Goal: Register for event/course

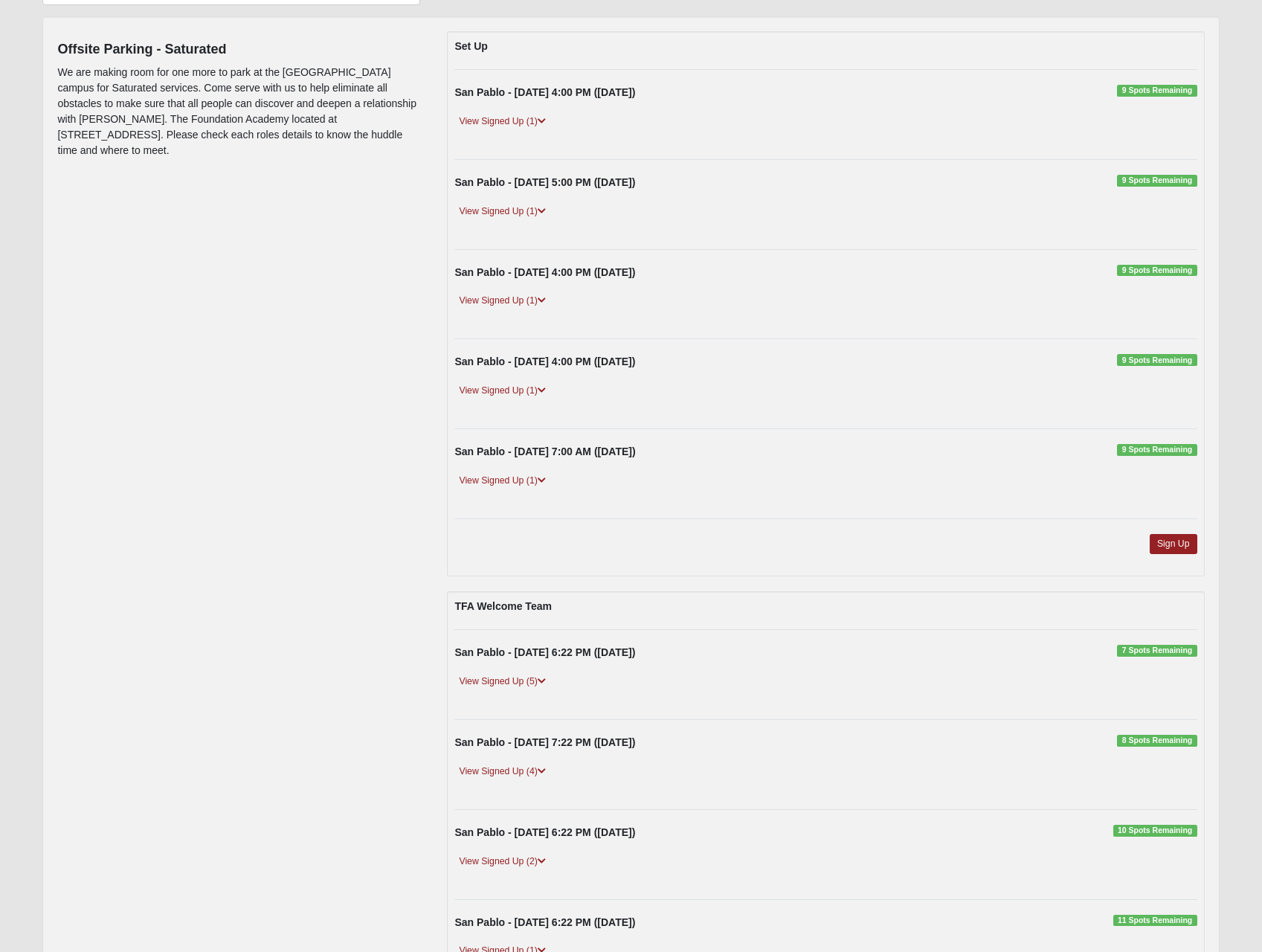
scroll to position [157, 0]
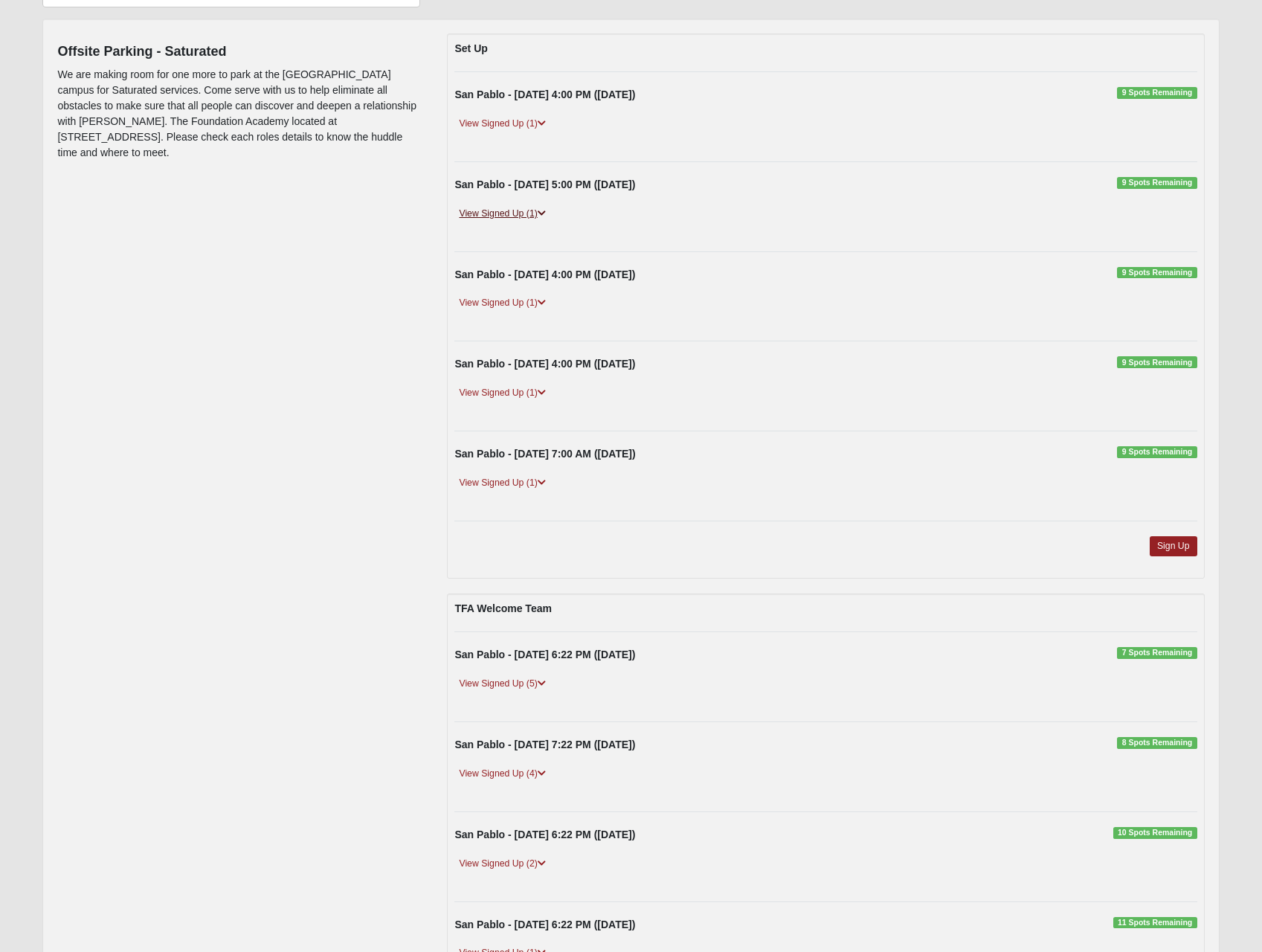
click at [541, 213] on icon at bounding box center [541, 214] width 8 height 9
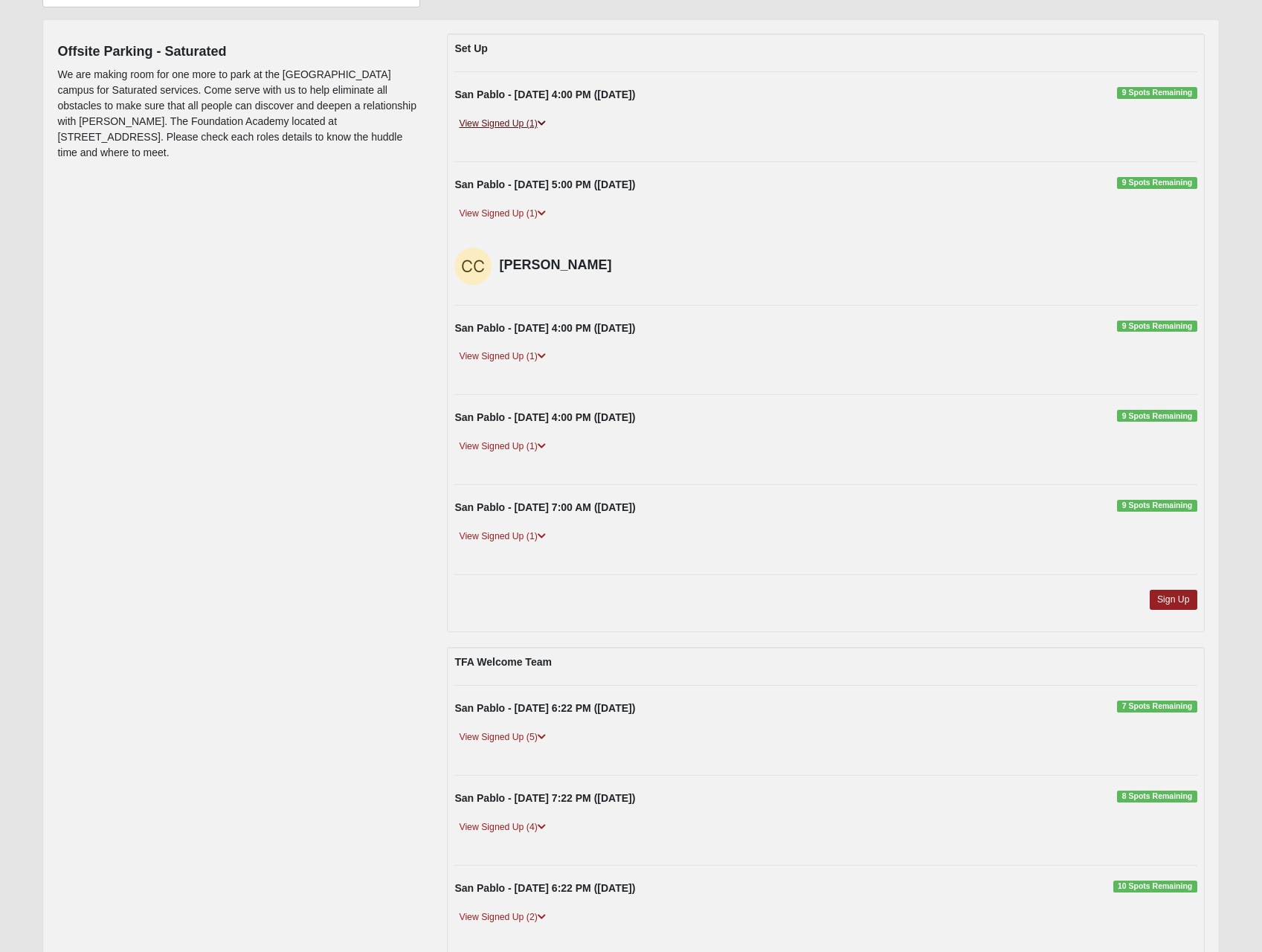
click at [543, 125] on icon at bounding box center [541, 124] width 8 height 9
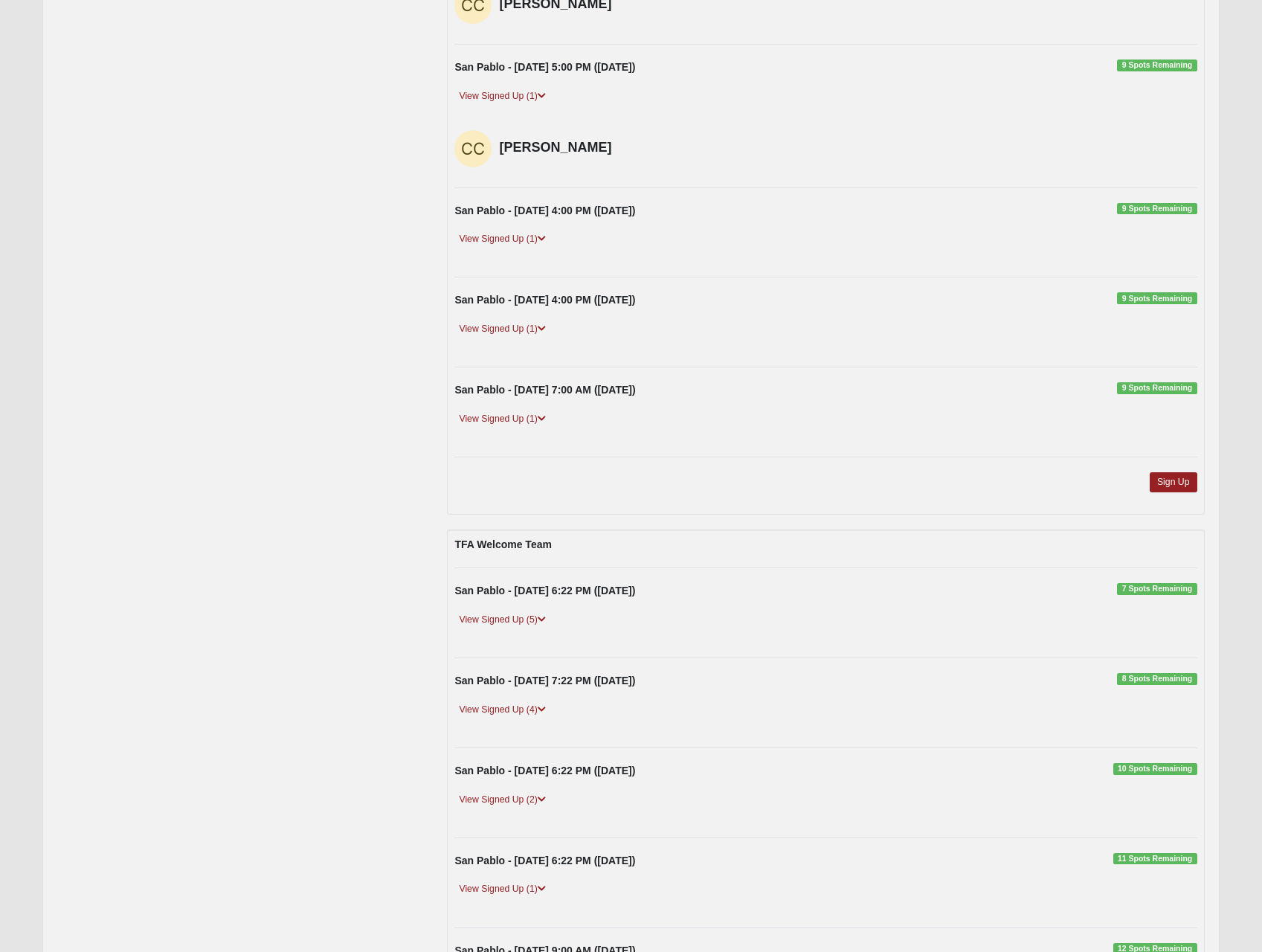
scroll to position [329, 0]
click at [540, 235] on icon at bounding box center [541, 238] width 8 height 9
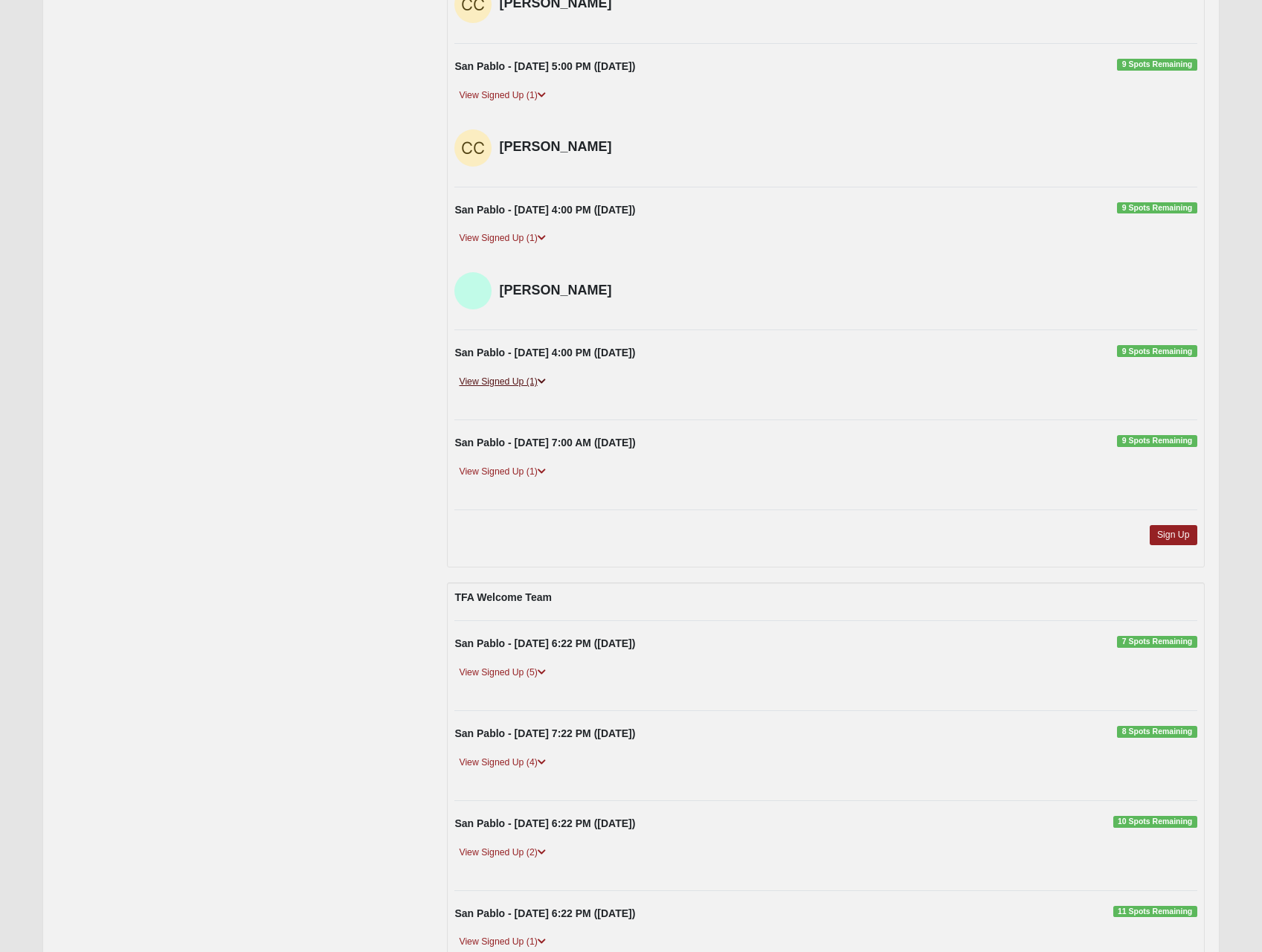
click at [538, 381] on link "View Signed Up (1)" at bounding box center [502, 382] width 95 height 15
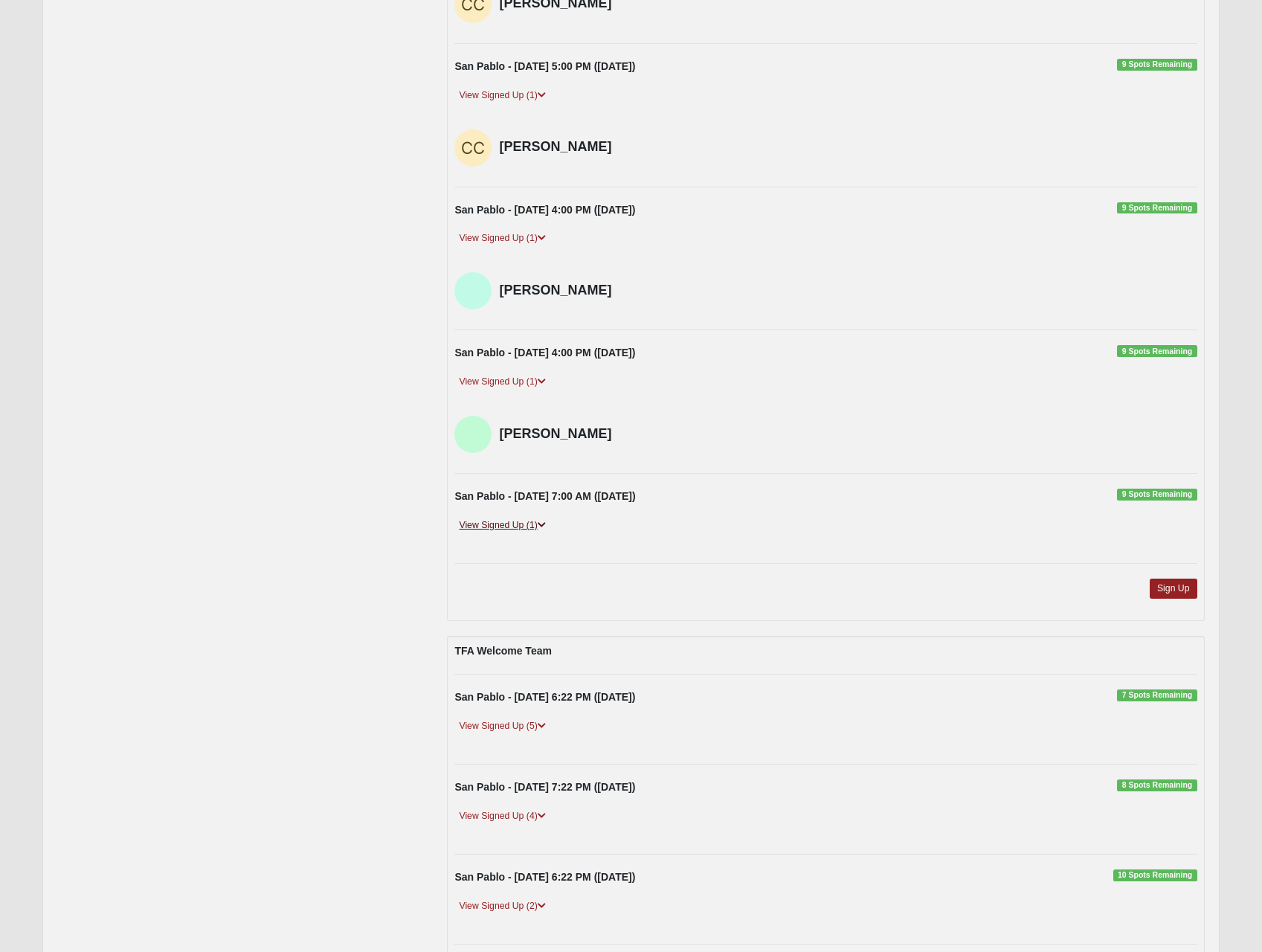
click at [546, 525] on icon at bounding box center [541, 526] width 8 height 9
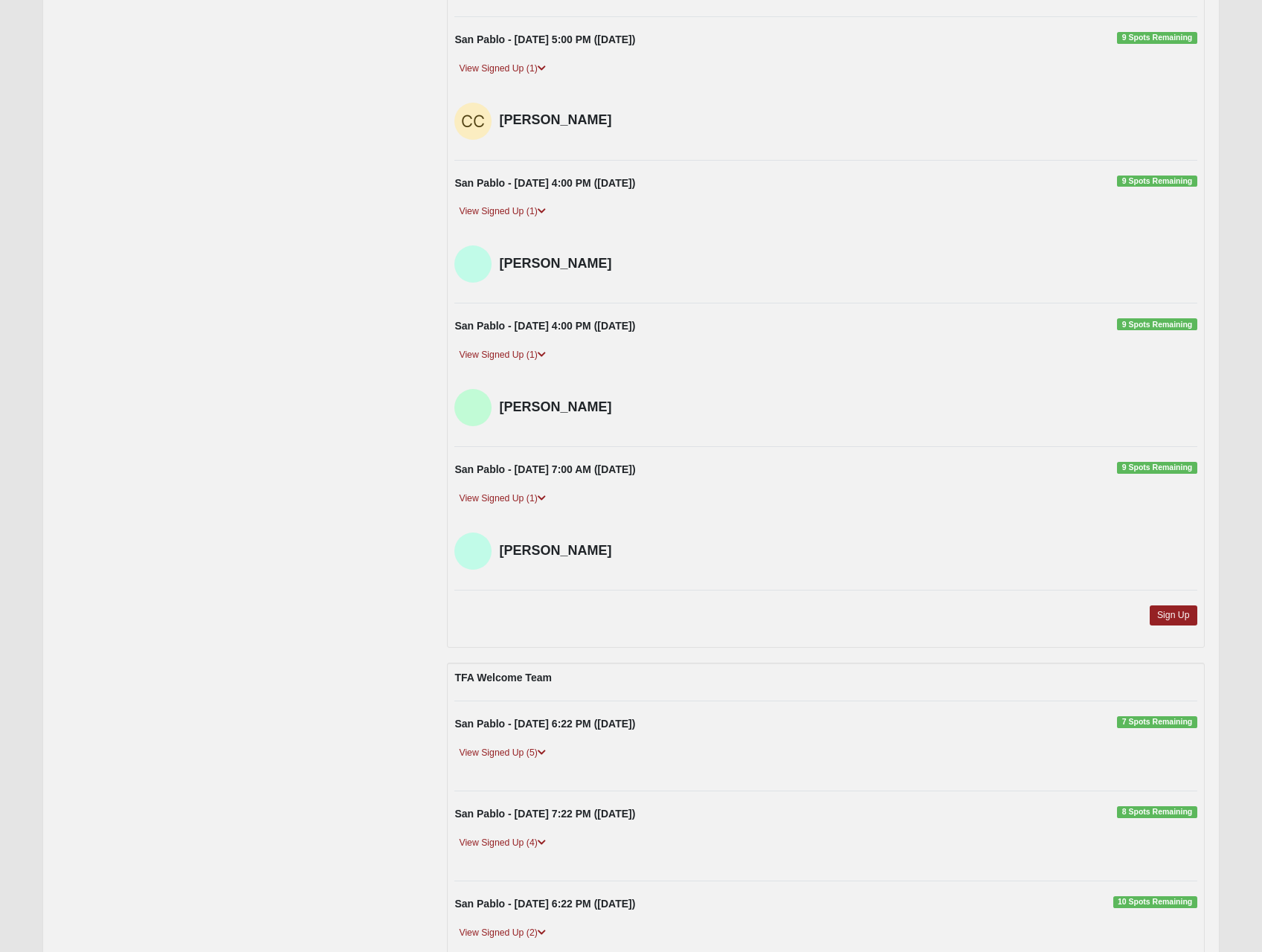
scroll to position [0, 0]
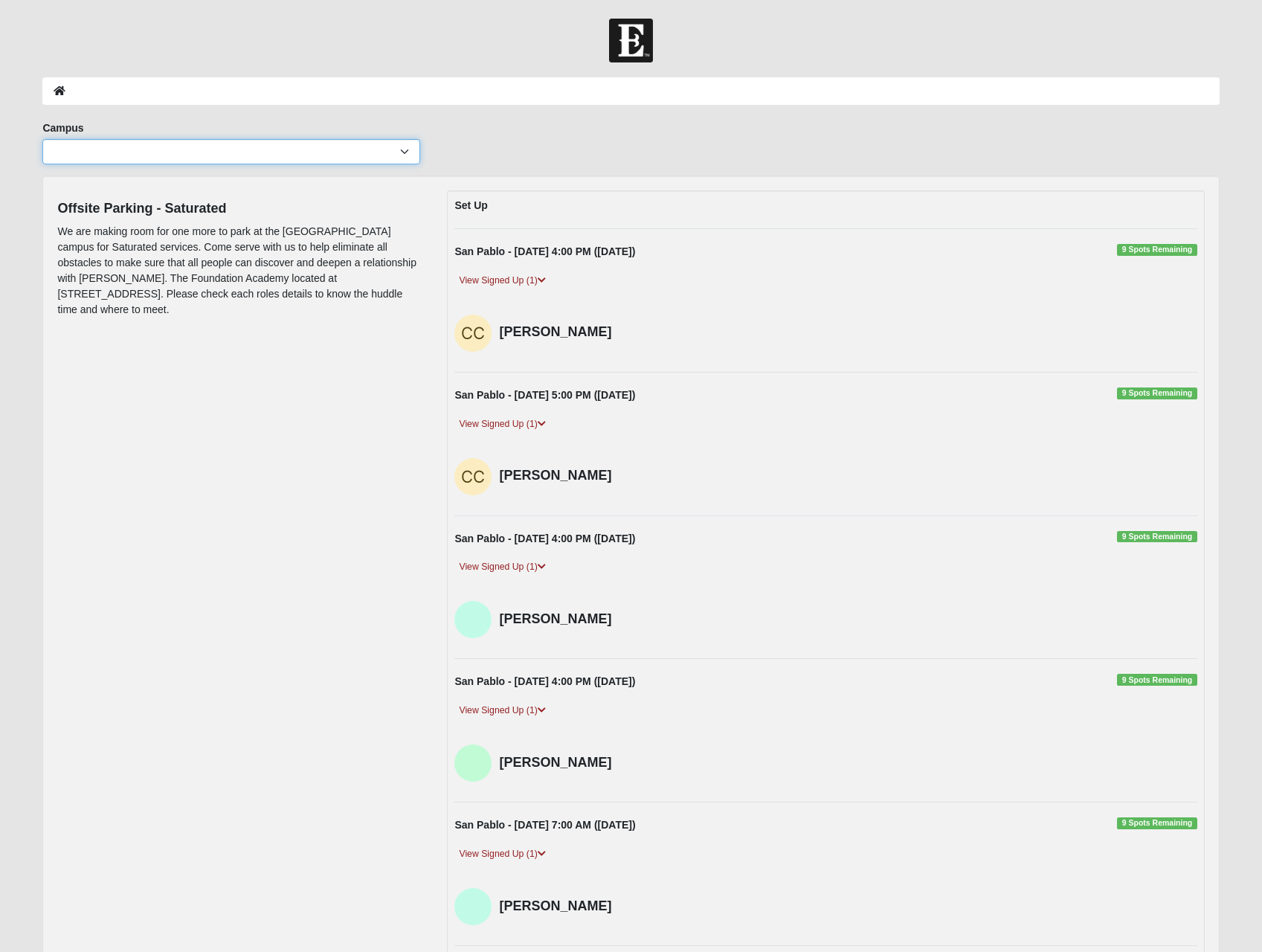
click at [403, 149] on select "Arlington Baymeadows Eleven22 Online [PERSON_NAME][GEOGRAPHIC_DATA] Jesup [GEOG…" at bounding box center [231, 152] width 377 height 25
select select "3"
click at [43, 139] on select "Arlington Baymeadows Eleven22 Online [PERSON_NAME][GEOGRAPHIC_DATA] Jesup [GEOG…" at bounding box center [231, 152] width 377 height 25
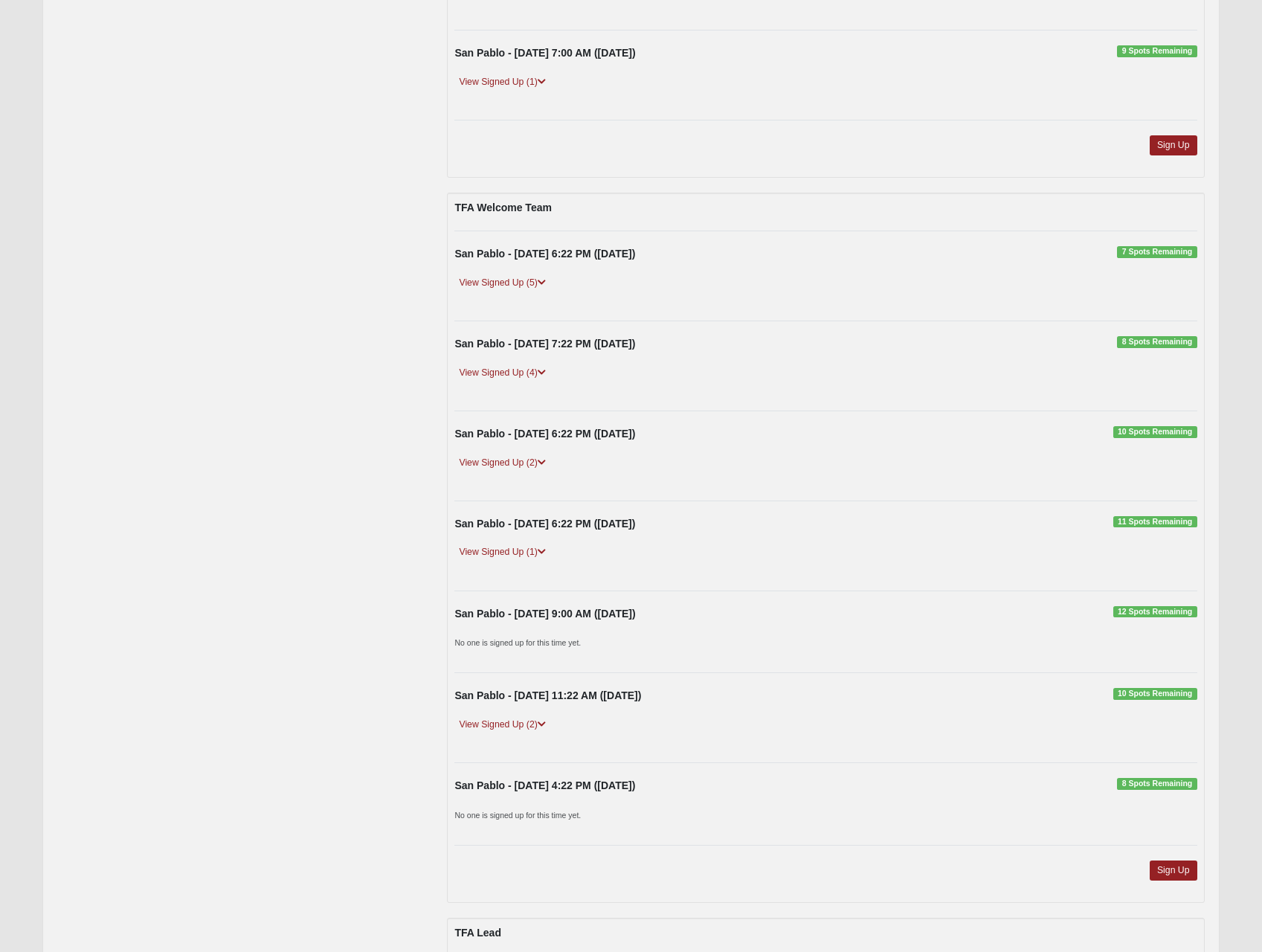
scroll to position [555, 0]
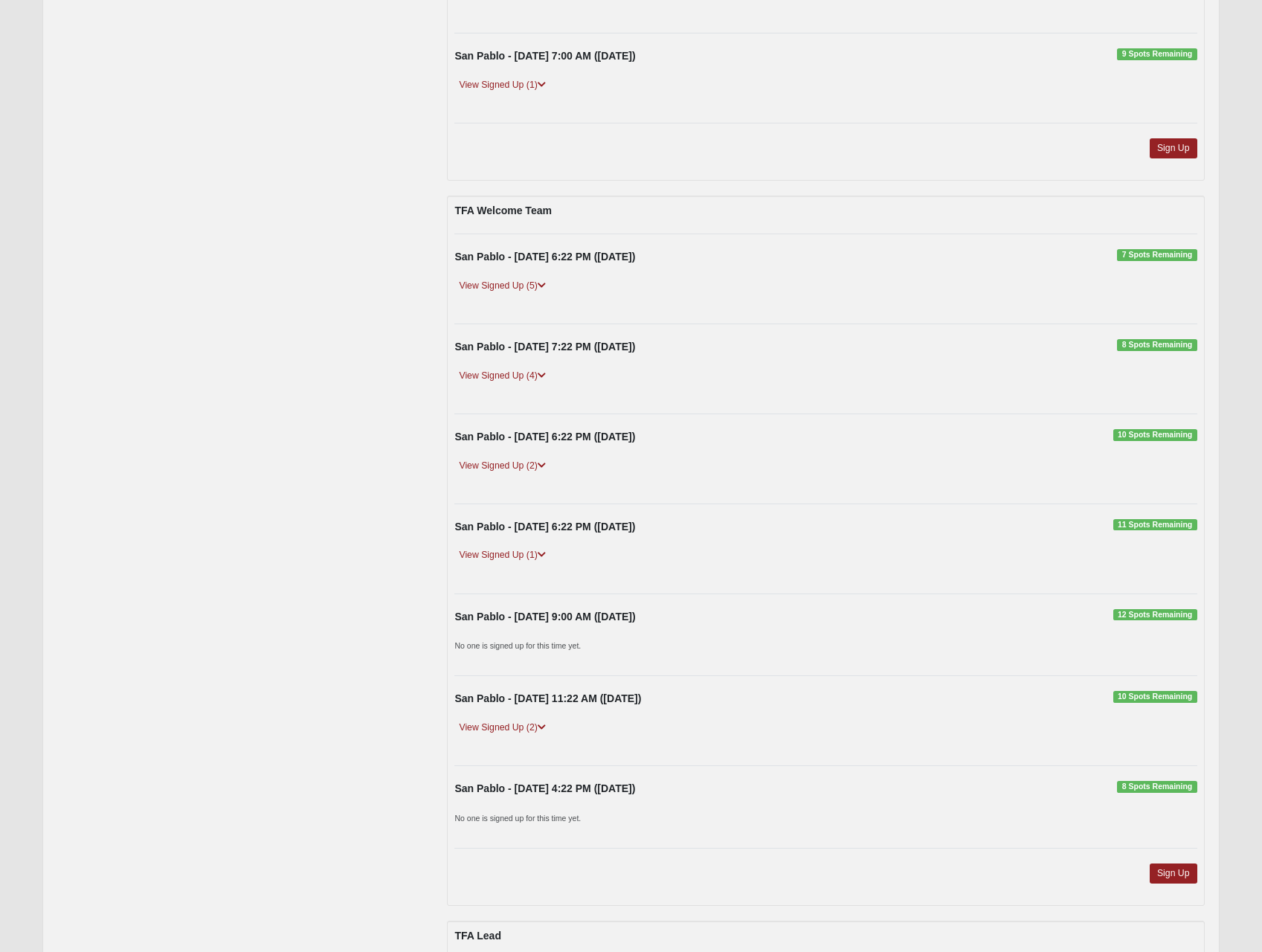
drag, startPoint x: 222, startPoint y: 470, endPoint x: 247, endPoint y: 452, distance: 30.8
click at [534, 282] on link "View Signed Up (5)" at bounding box center [502, 286] width 95 height 15
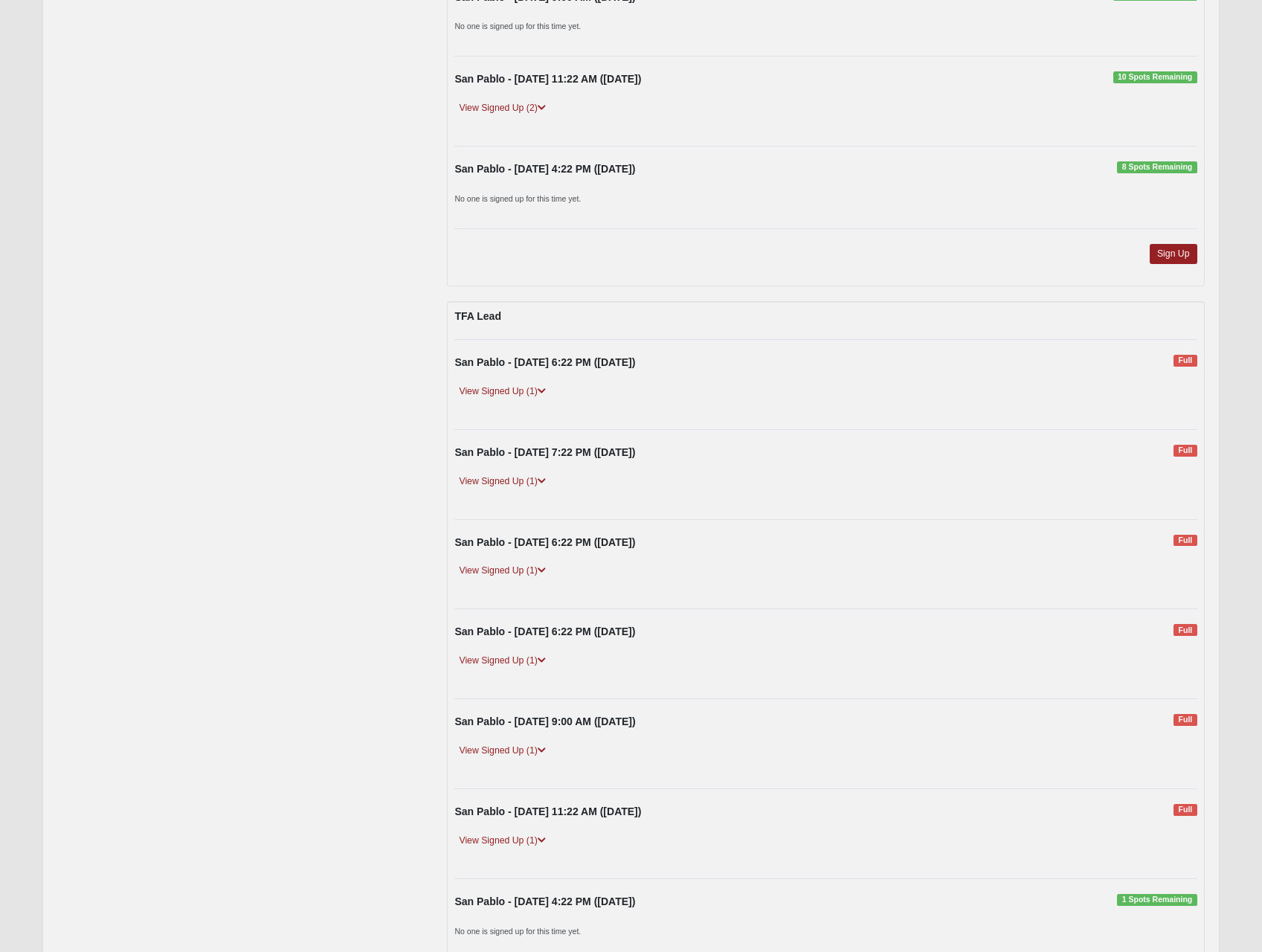
scroll to position [1272, 0]
click at [1184, 253] on link "Sign Up" at bounding box center [1174, 253] width 47 height 20
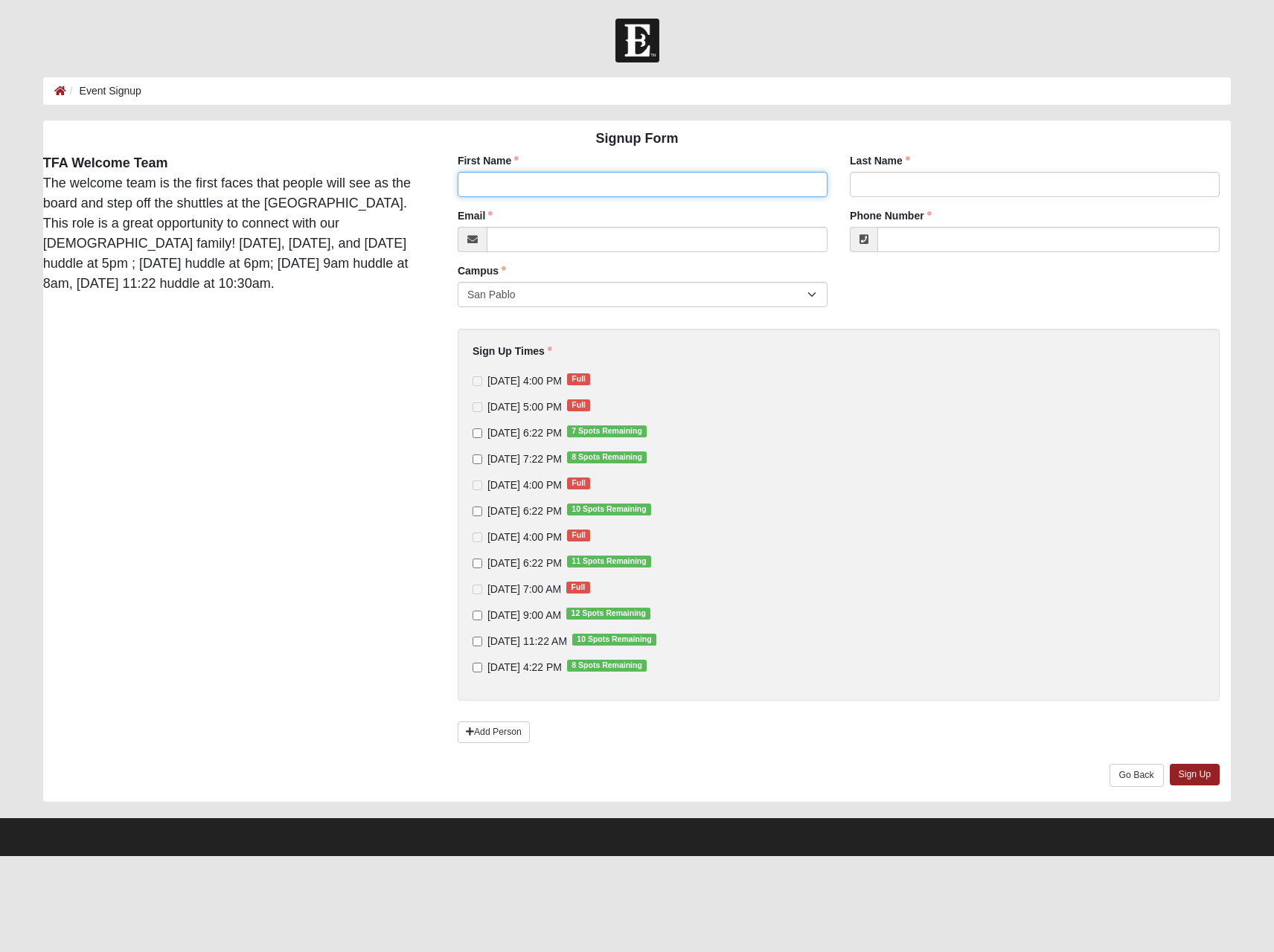
click at [531, 178] on input "First Name" at bounding box center [642, 185] width 370 height 25
type input "Ted"
type input "Mecimore"
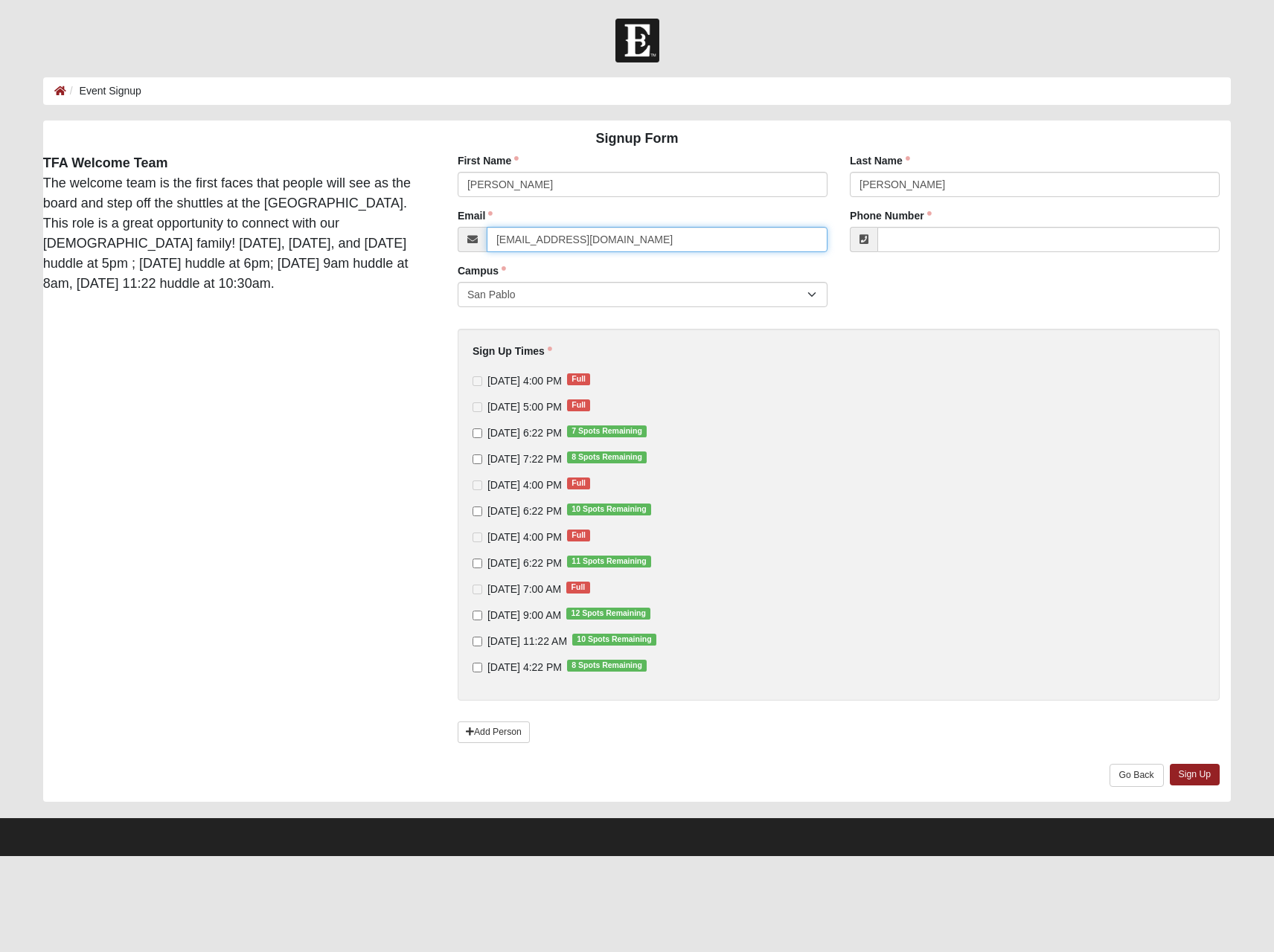
type input "tmecimore@protonmail.com"
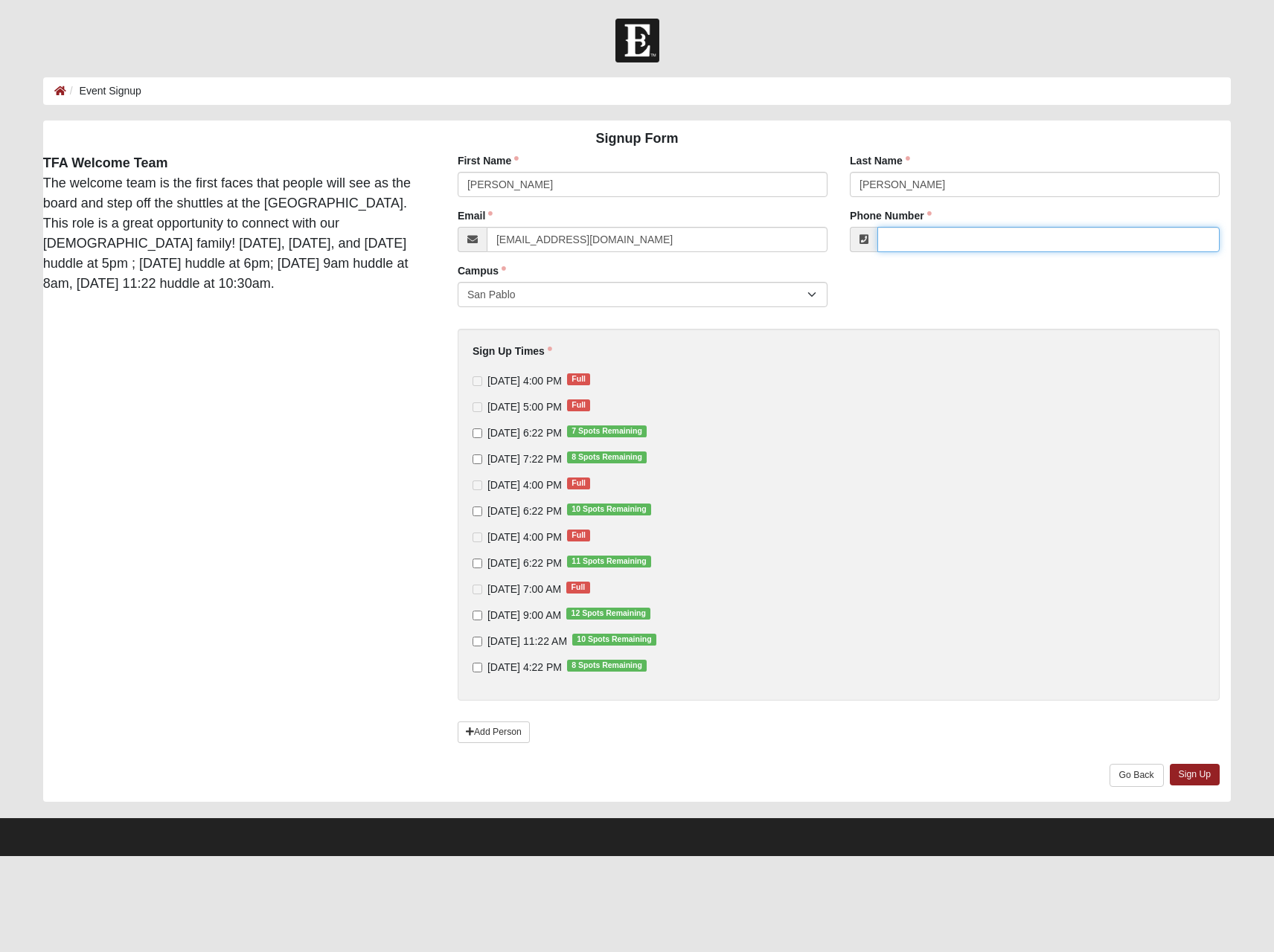
click at [925, 239] on input "Phone Number" at bounding box center [1048, 240] width 342 height 25
type input "(828) 475-9658"
drag, startPoint x: 788, startPoint y: 421, endPoint x: 699, endPoint y: 389, distance: 94.6
click at [699, 389] on div "9/10/2025 4:00 PM Full 9/10/2025 5:00 PM Full 9/10/2025 6:22 PM 7 Spots Remaini…" at bounding box center [838, 524] width 732 height 301
click at [473, 430] on input "9/10/2025 6:22 PM 7 Spots Remaining" at bounding box center [476, 433] width 10 height 10
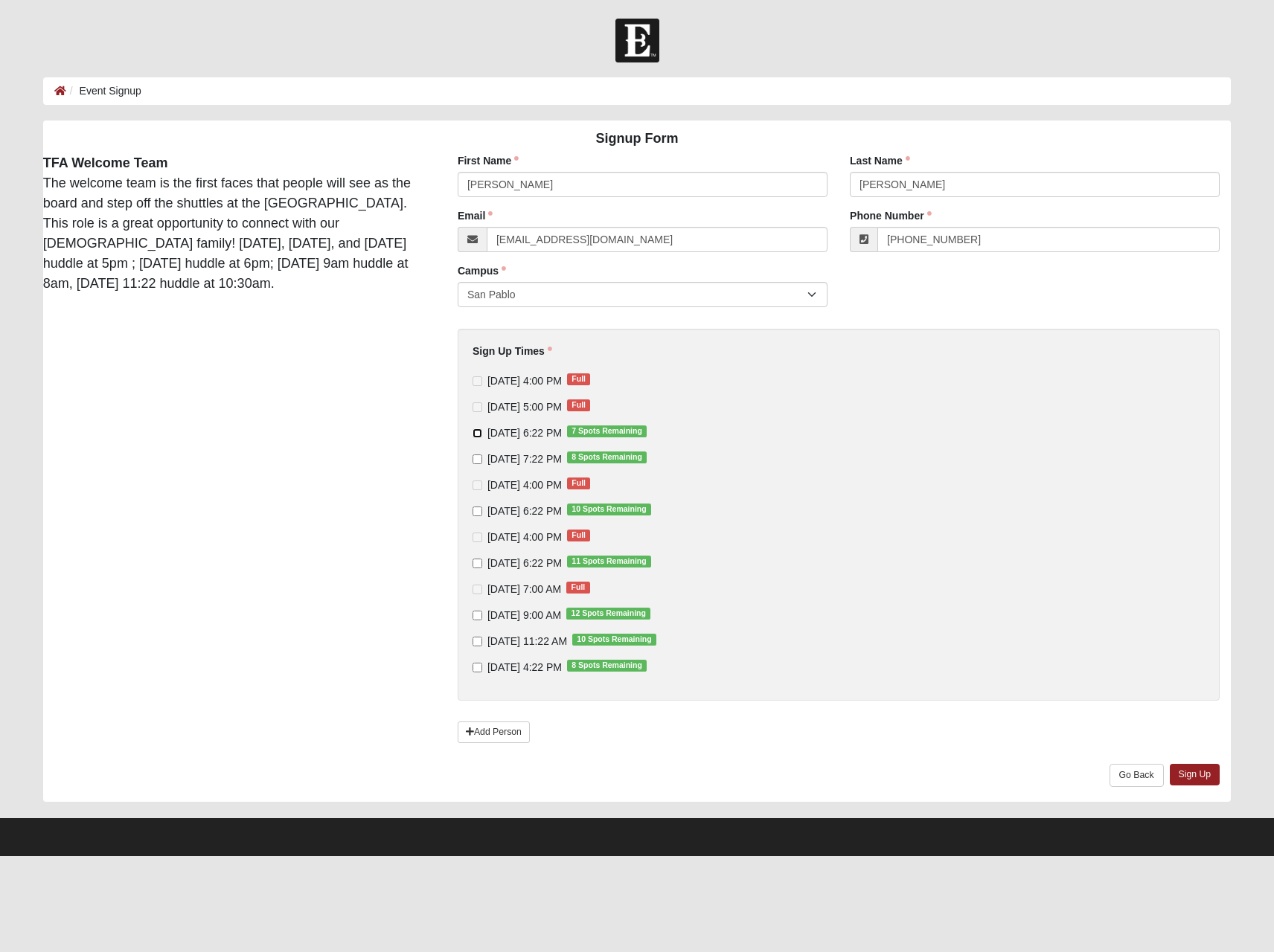
checkbox input "true"
click at [476, 458] on input "9/11/2025 7:22 PM 8 Spots Remaining" at bounding box center [476, 459] width 10 height 10
checkbox input "true"
click at [476, 513] on input "9/12/2025 6:22 PM 10 Spots Remaining" at bounding box center [476, 511] width 10 height 10
checkbox input "true"
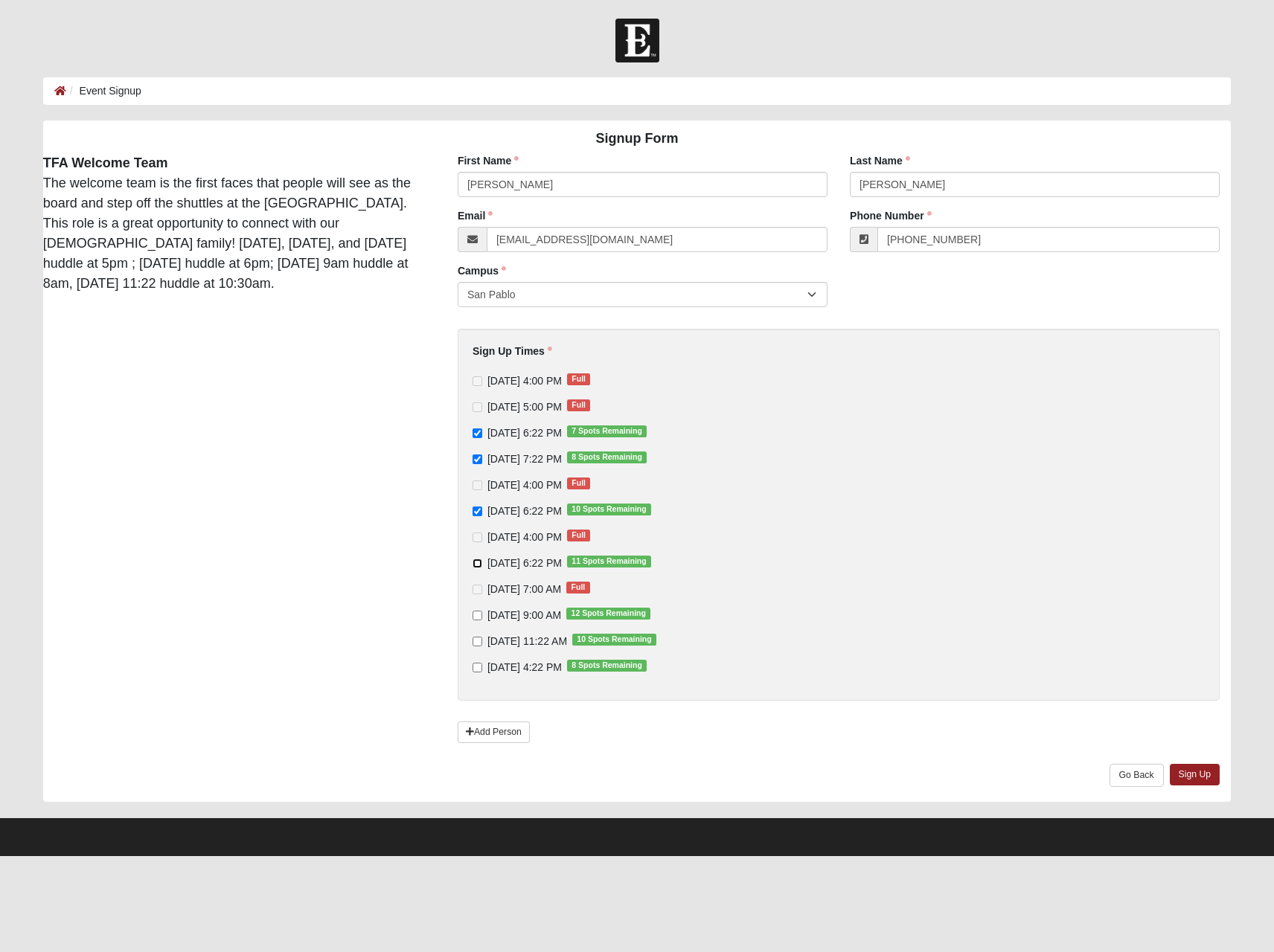
click at [474, 562] on input "9/13/2025 6:22 PM 11 Spots Remaining" at bounding box center [476, 563] width 10 height 10
checkbox input "true"
drag, startPoint x: 474, startPoint y: 562, endPoint x: 472, endPoint y: 615, distance: 53.0
click at [472, 615] on div "9/10/2025 4:00 PM Full 9/10/2025 5:00 PM Full 9/10/2025 6:22 PM 7 Spots Remaini…" at bounding box center [838, 524] width 732 height 301
click at [472, 615] on input "9/14/2025 9:00 AM 12 Spots Remaining" at bounding box center [476, 616] width 10 height 10
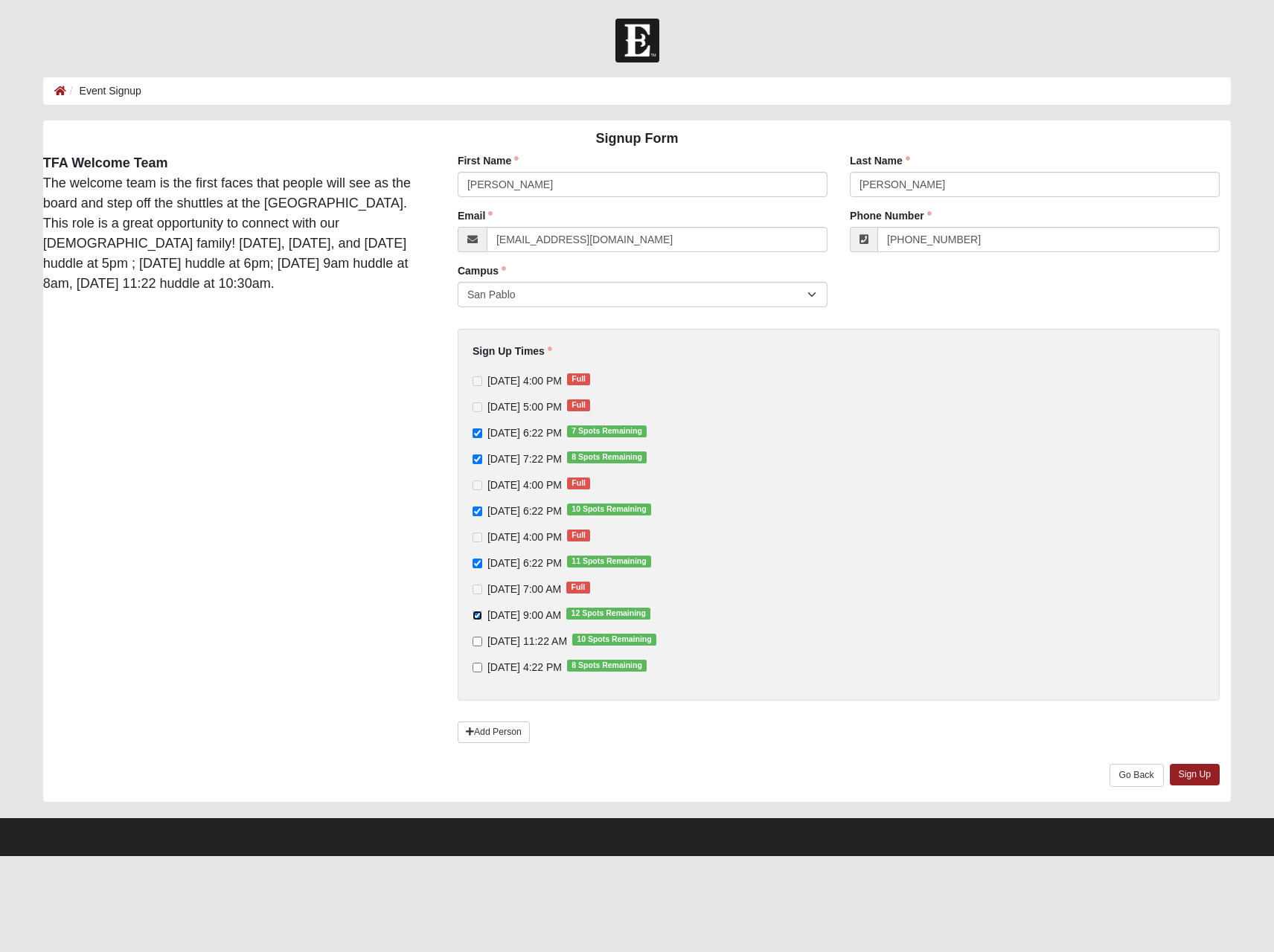
click at [476, 618] on input "9/14/2025 9:00 AM 12 Spots Remaining" at bounding box center [476, 616] width 10 height 10
checkbox input "false"
click at [1206, 775] on link "Sign Up" at bounding box center [1195, 775] width 51 height 22
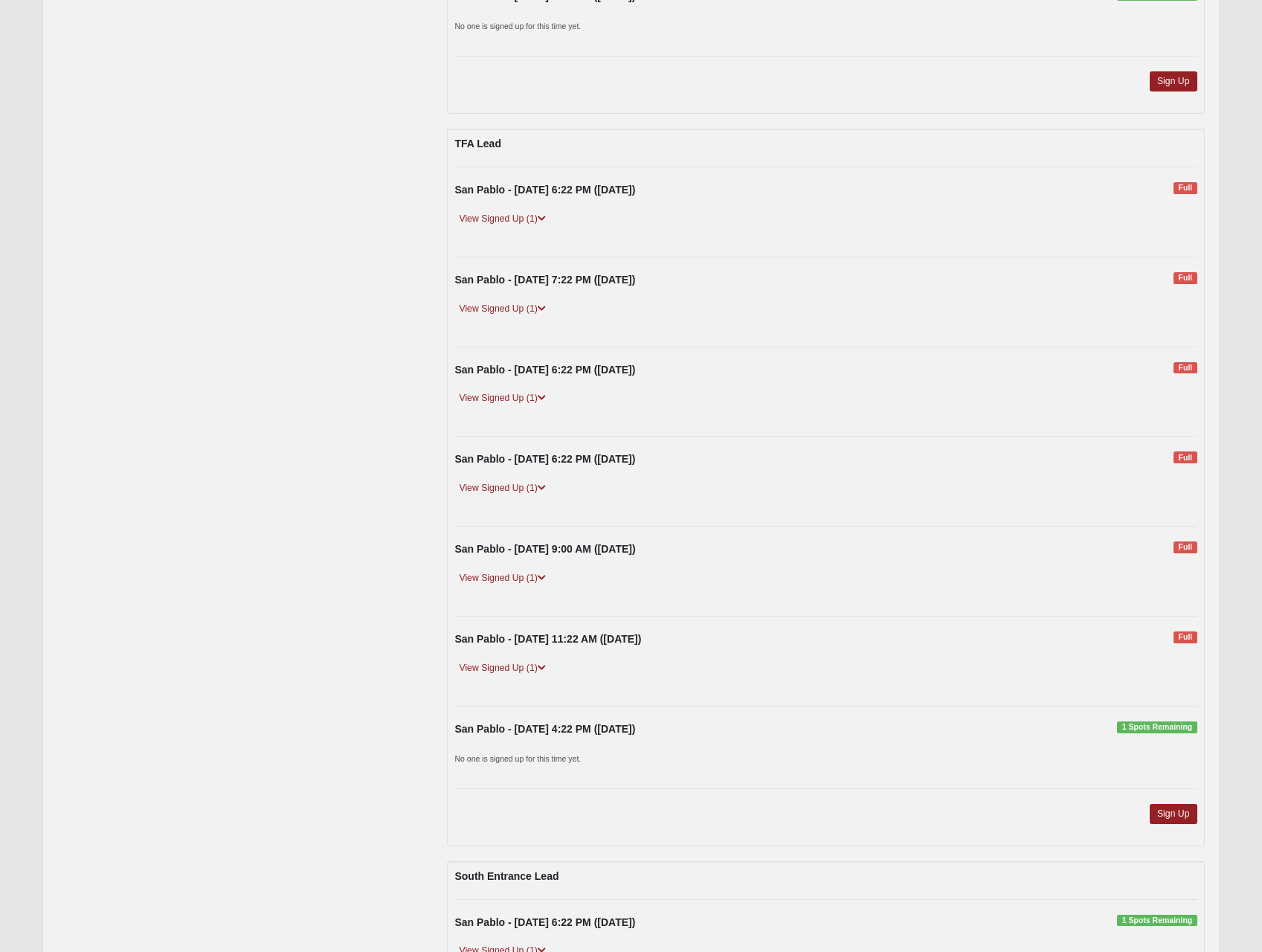
scroll to position [1348, 0]
drag, startPoint x: 750, startPoint y: 402, endPoint x: 334, endPoint y: 650, distance: 484.3
click at [334, 650] on div "Offsite Parking - Saturated We are making room for one more to park at the [GEO…" at bounding box center [631, 217] width 1169 height 2751
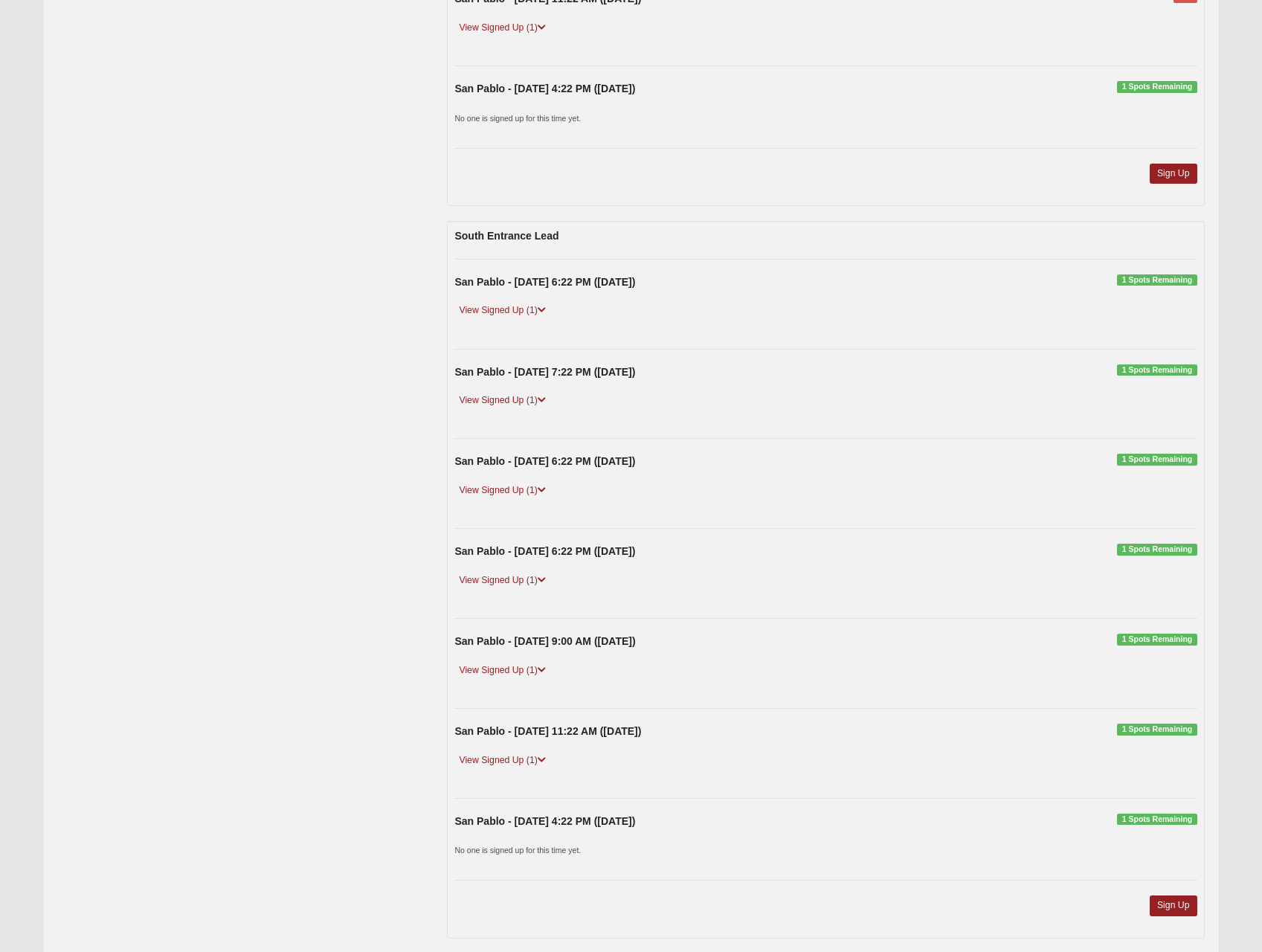
scroll to position [1987, 0]
click at [546, 313] on icon at bounding box center [541, 311] width 8 height 9
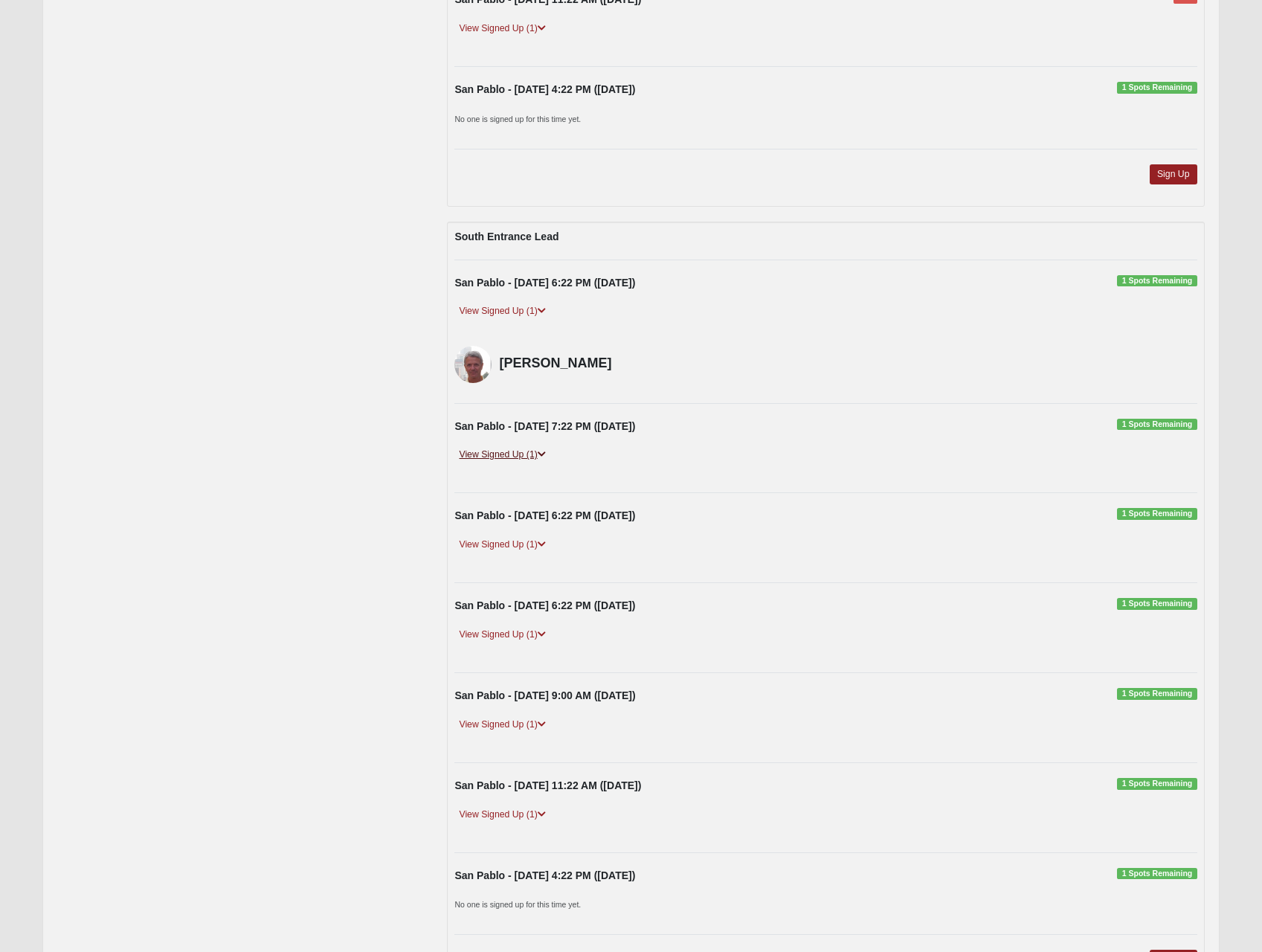
click at [545, 453] on icon at bounding box center [541, 455] width 8 height 9
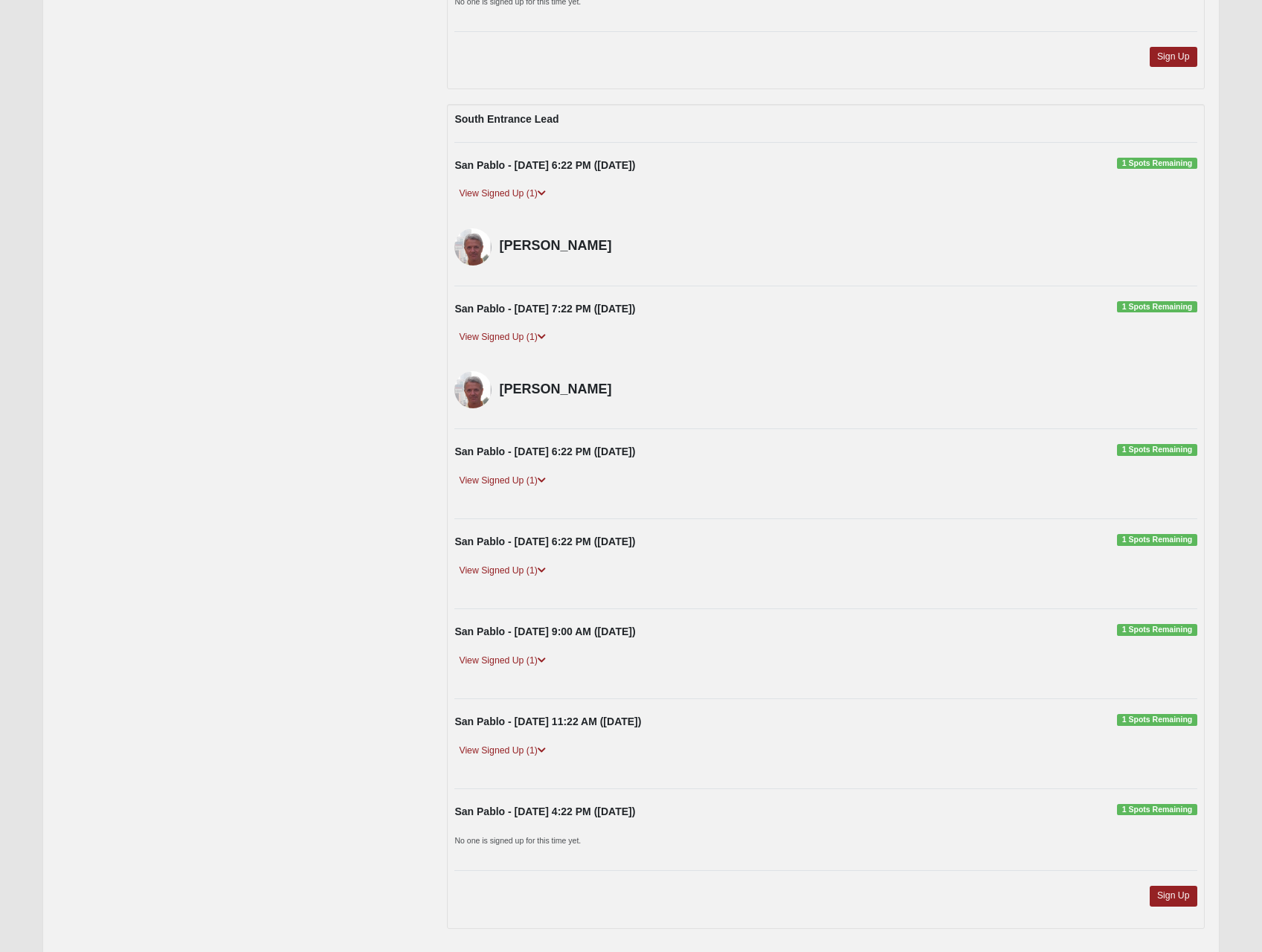
scroll to position [2165, 0]
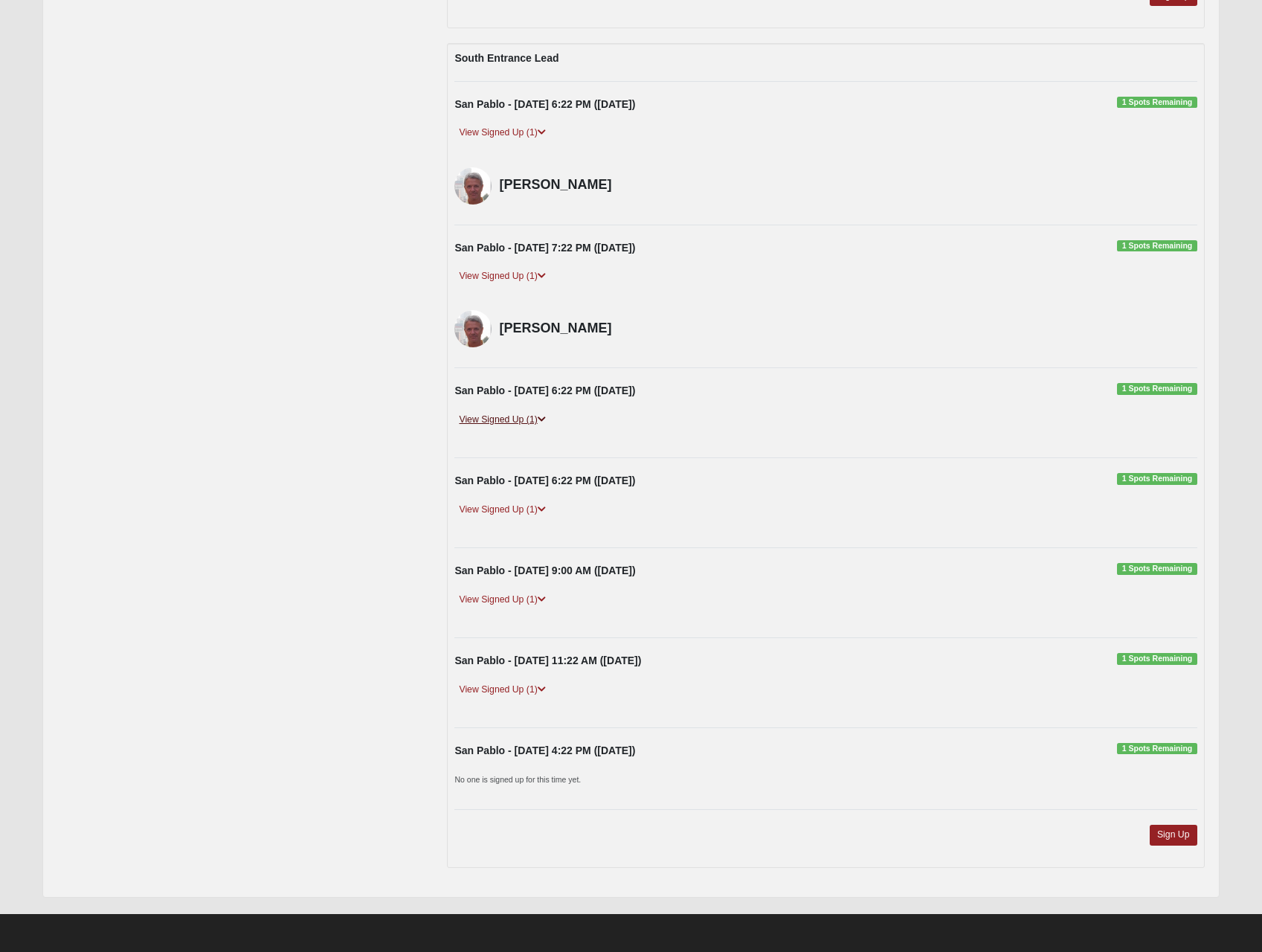
click at [541, 422] on icon at bounding box center [541, 420] width 8 height 9
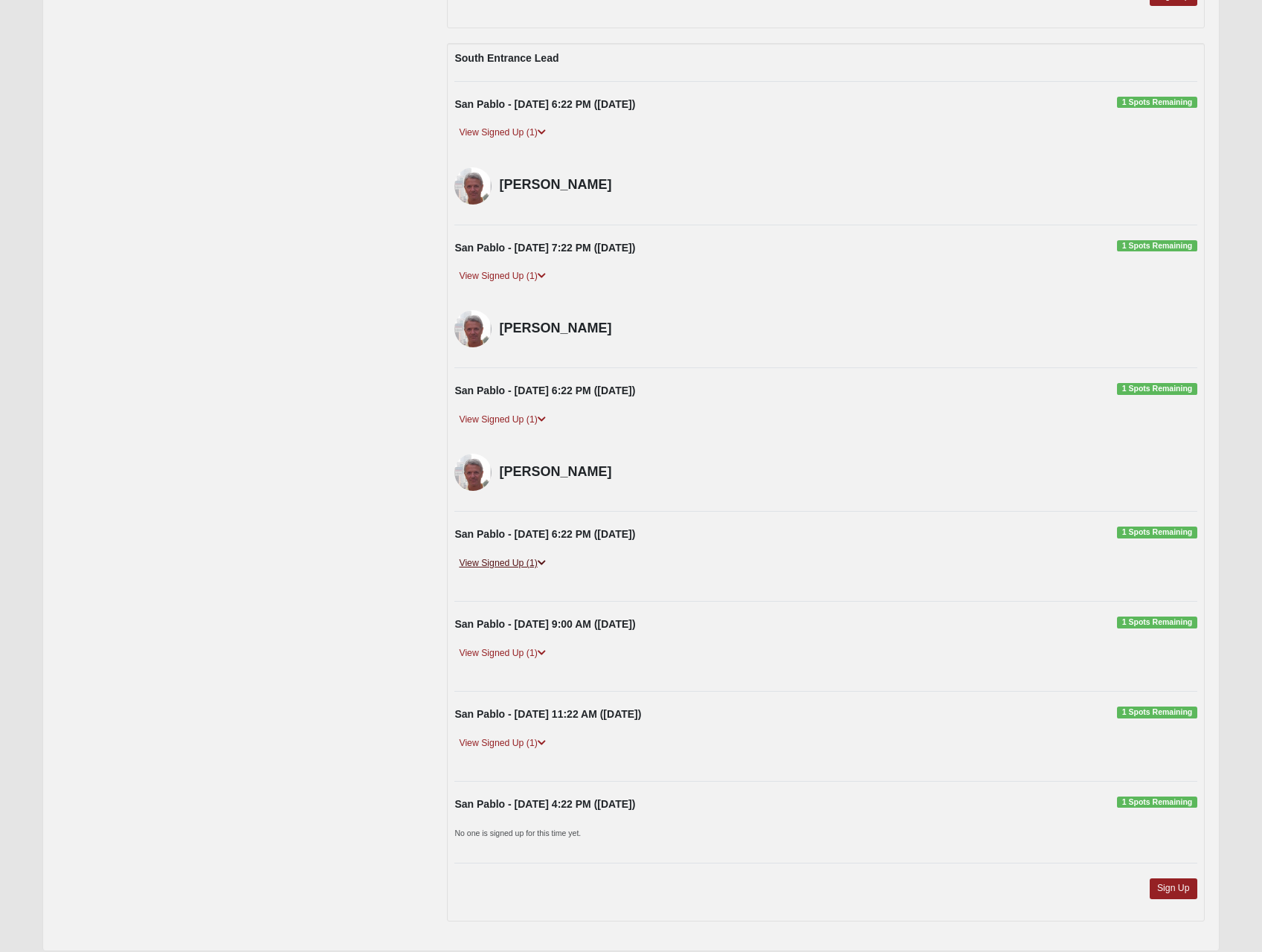
click at [546, 562] on icon at bounding box center [541, 563] width 8 height 9
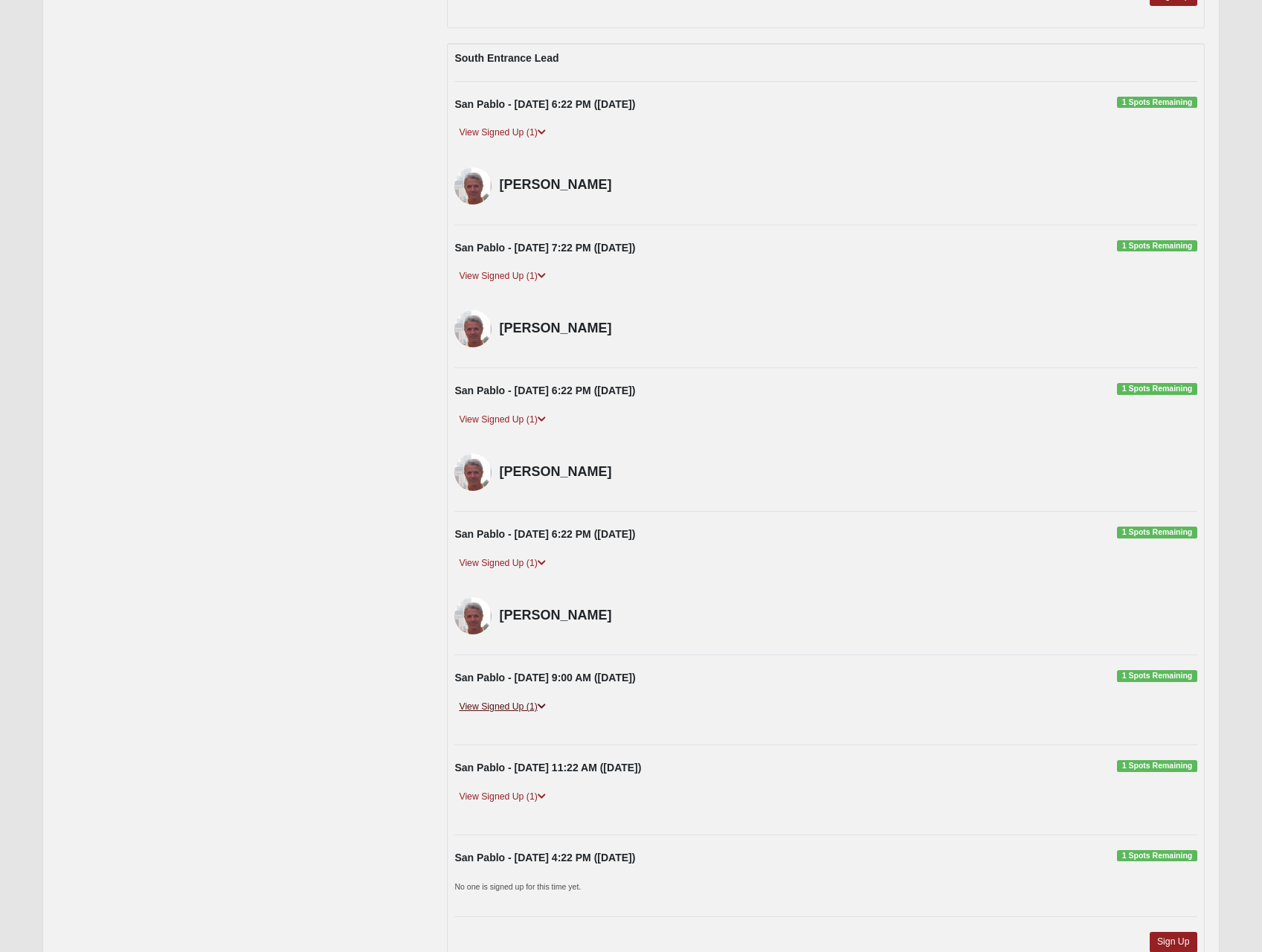
click at [543, 712] on link "View Signed Up (1)" at bounding box center [502, 706] width 95 height 15
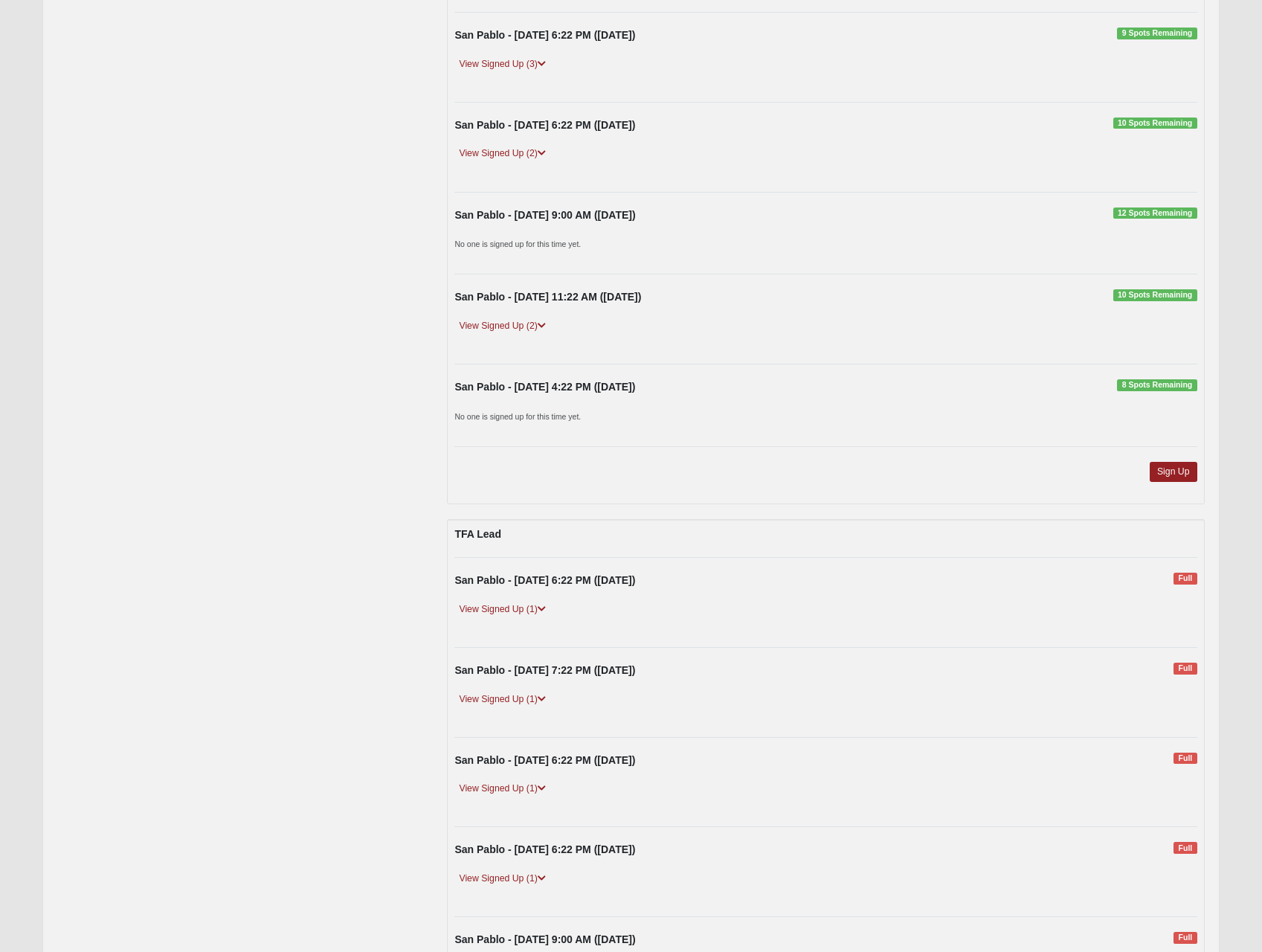
scroll to position [824, 0]
